Goal: Information Seeking & Learning: Learn about a topic

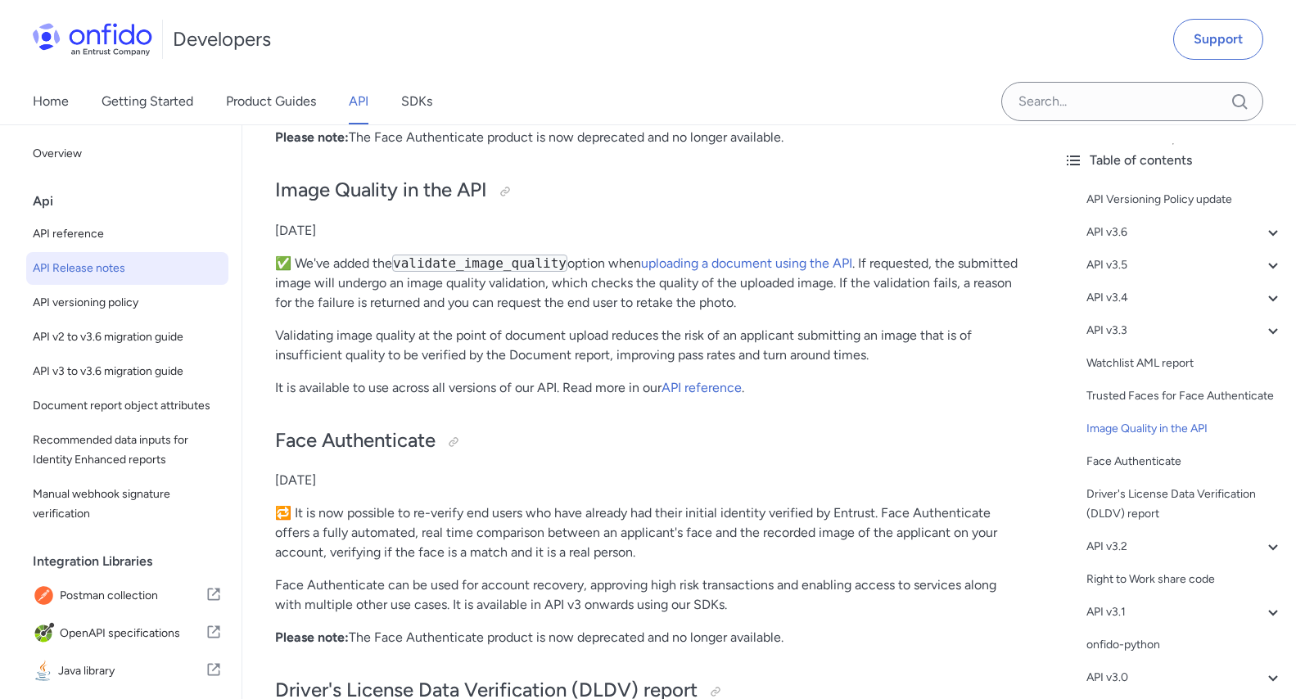
scroll to position [5340, 0]
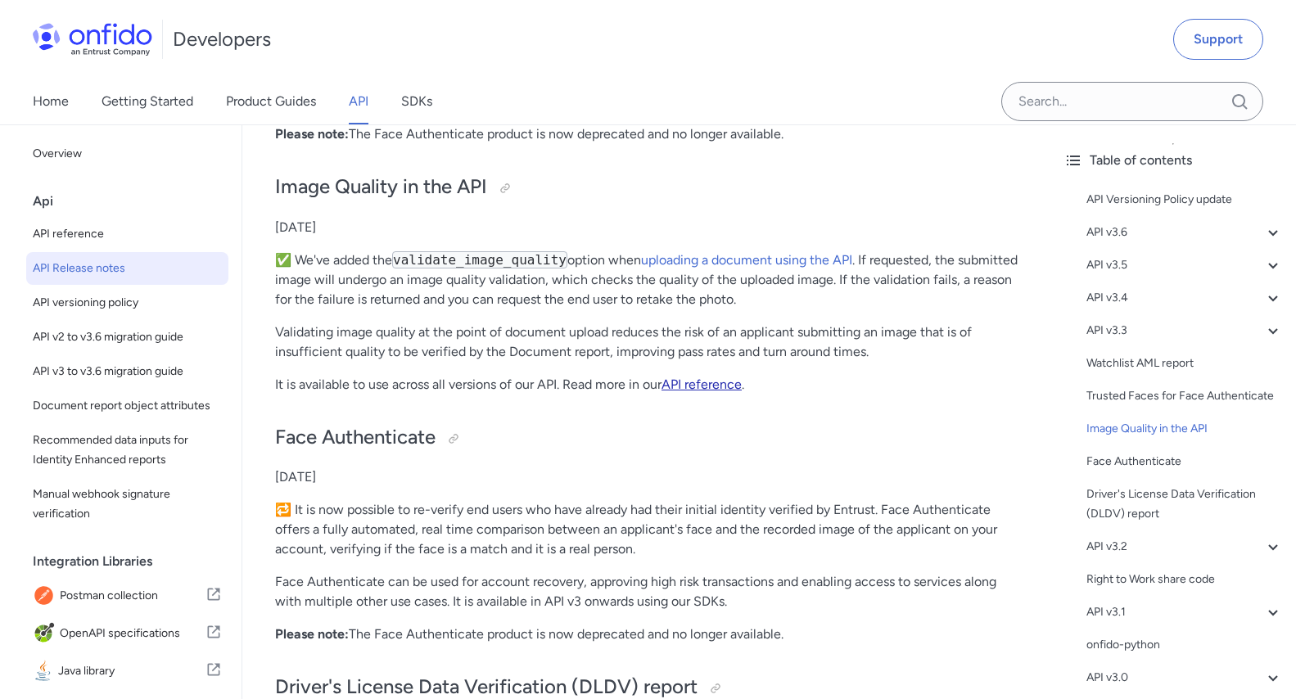
click at [710, 377] on link "API reference" at bounding box center [701, 385] width 80 height 16
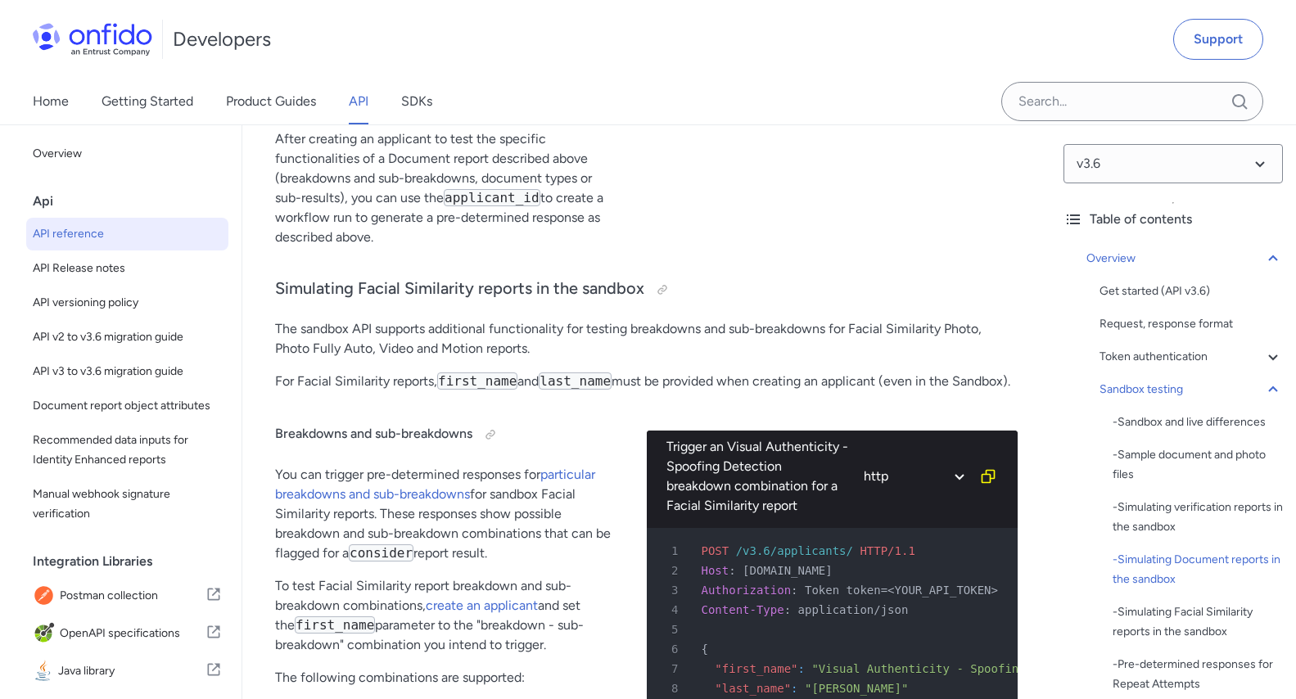
scroll to position [6596, 0]
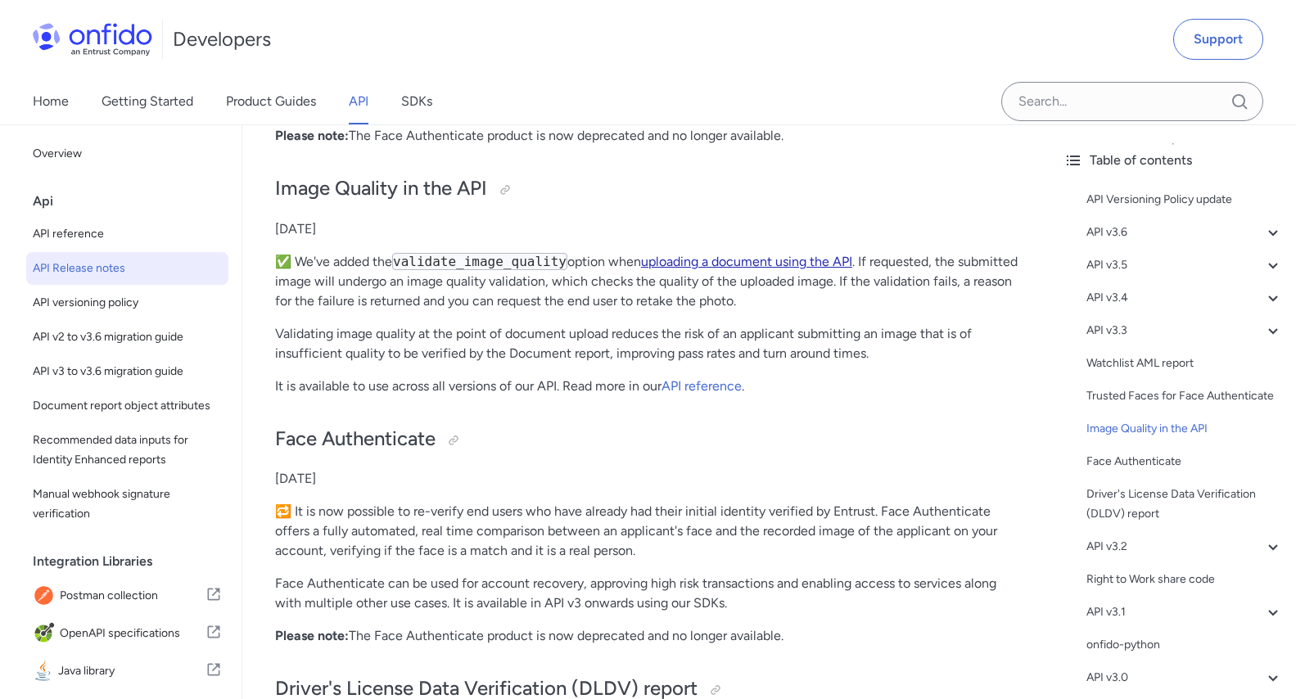
click at [719, 254] on link "uploading a document using the API" at bounding box center [746, 262] width 211 height 16
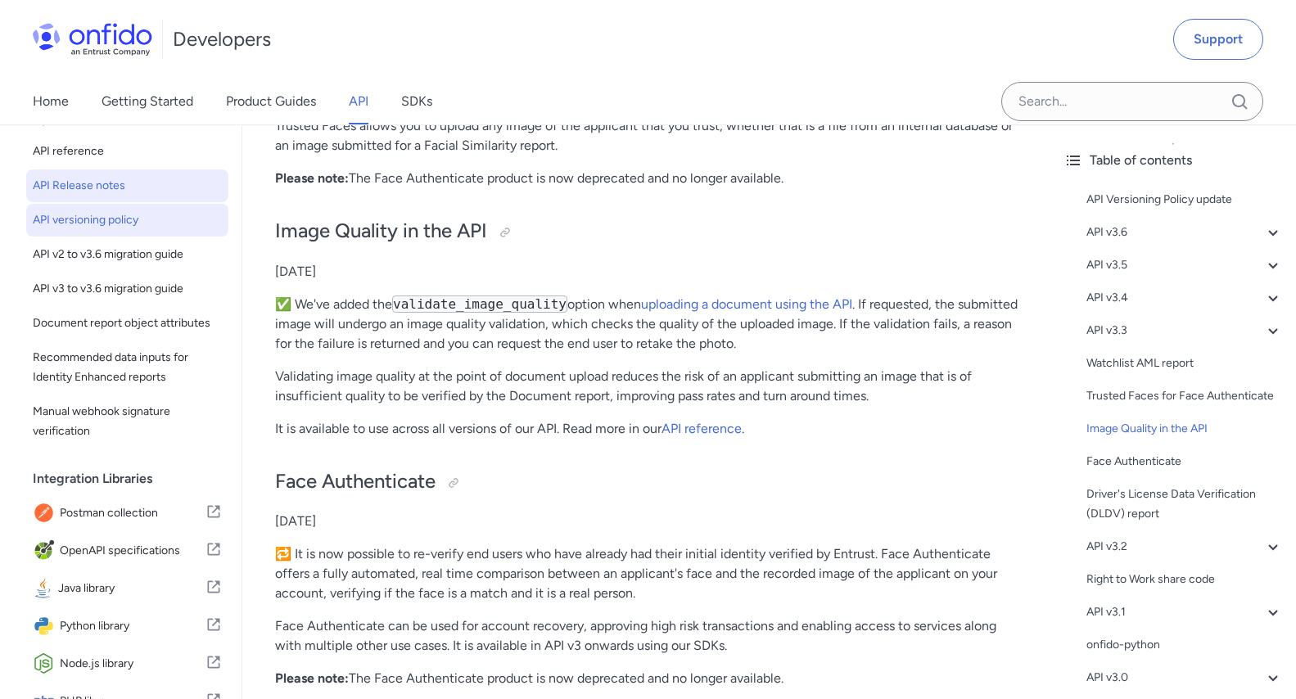
scroll to position [99, 0]
